Goal: Task Accomplishment & Management: Manage account settings

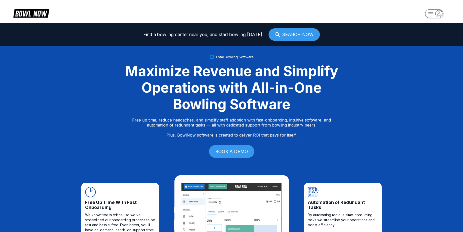
click at [428, 13] on rect "button" at bounding box center [434, 13] width 18 height 9
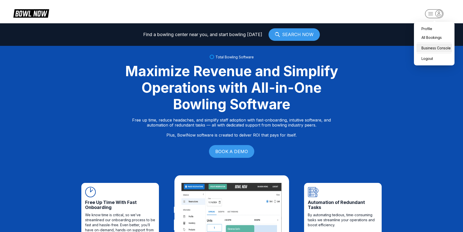
drag, startPoint x: 434, startPoint y: 49, endPoint x: 431, endPoint y: 50, distance: 3.7
click at [434, 49] on div "Business Console" at bounding box center [434, 48] width 36 height 9
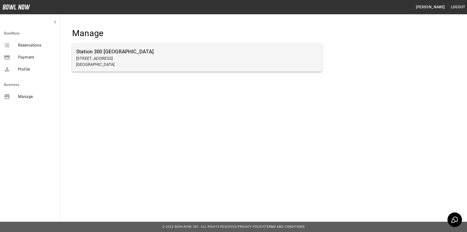
click at [132, 57] on p "2317 Browns Bridge Rd" at bounding box center [197, 59] width 242 height 6
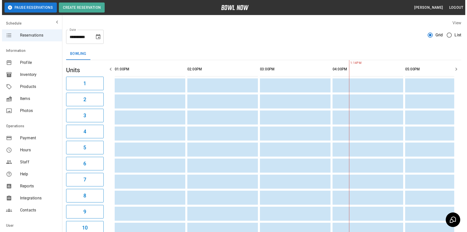
scroll to position [0, 218]
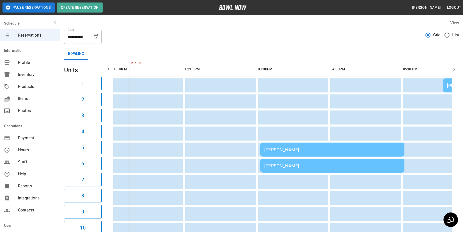
click at [454, 35] on span "List" at bounding box center [455, 35] width 7 height 6
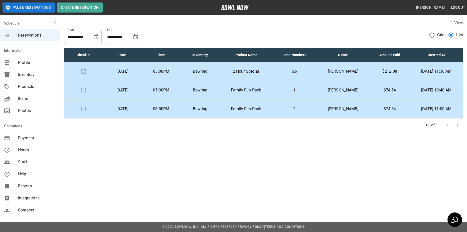
click at [343, 68] on td "Cj Gaudlock" at bounding box center [342, 71] width 53 height 19
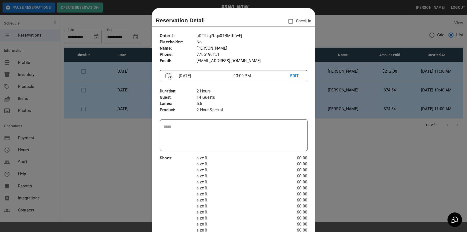
scroll to position [8, 0]
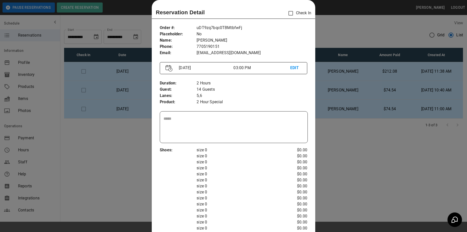
click at [358, 33] on div at bounding box center [233, 116] width 467 height 232
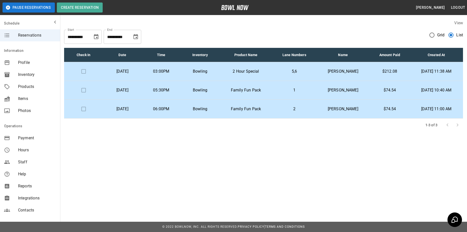
click at [329, 97] on td "Carolena Carranco" at bounding box center [342, 90] width 53 height 19
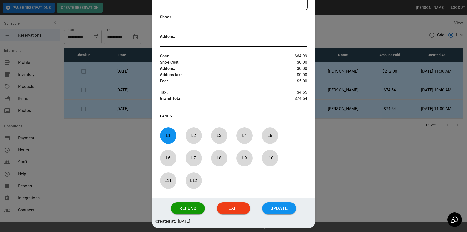
scroll to position [162, 0]
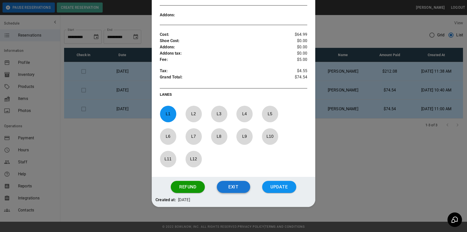
click at [239, 189] on button "Exit" at bounding box center [233, 187] width 33 height 12
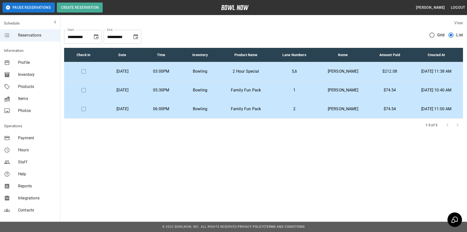
drag, startPoint x: 441, startPoint y: 85, endPoint x: 436, endPoint y: 94, distance: 10.4
drag, startPoint x: 436, startPoint y: 94, endPoint x: 114, endPoint y: 206, distance: 340.6
click at [114, 206] on div "**********" at bounding box center [233, 116] width 467 height 232
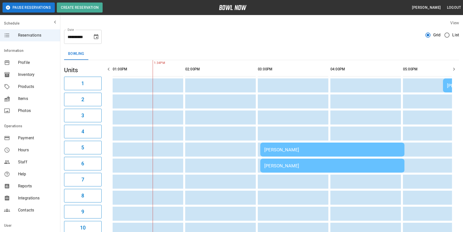
click at [454, 32] on span "List" at bounding box center [455, 35] width 7 height 6
